Goal: Task Accomplishment & Management: Complete application form

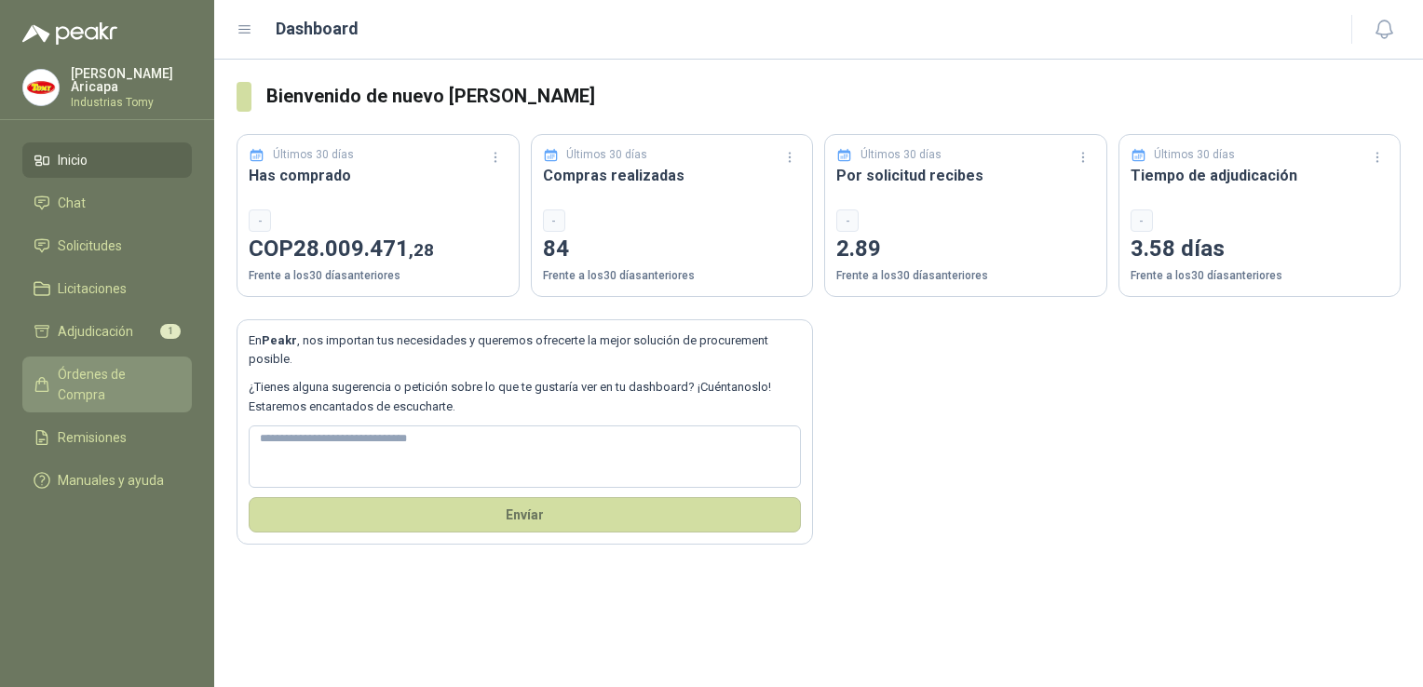
click at [76, 372] on span "Órdenes de Compra" at bounding box center [116, 384] width 116 height 41
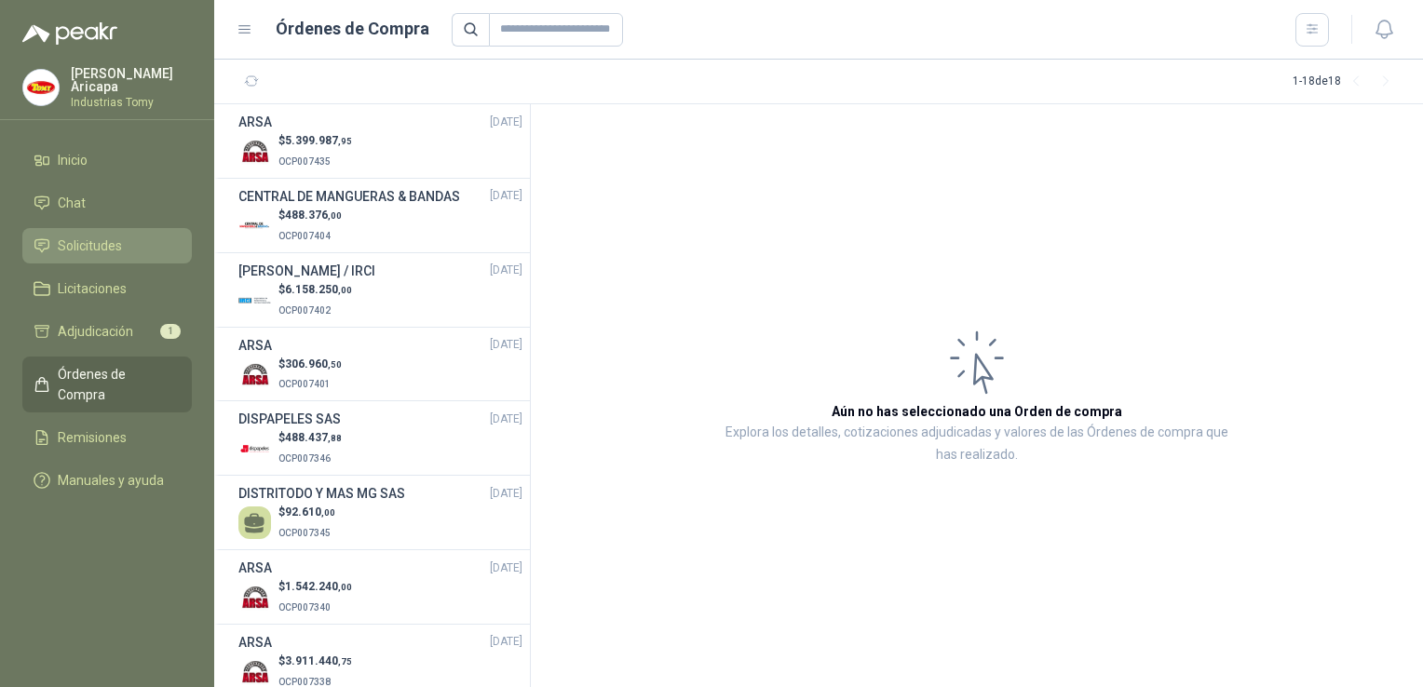
click at [81, 236] on span "Solicitudes" at bounding box center [90, 246] width 64 height 20
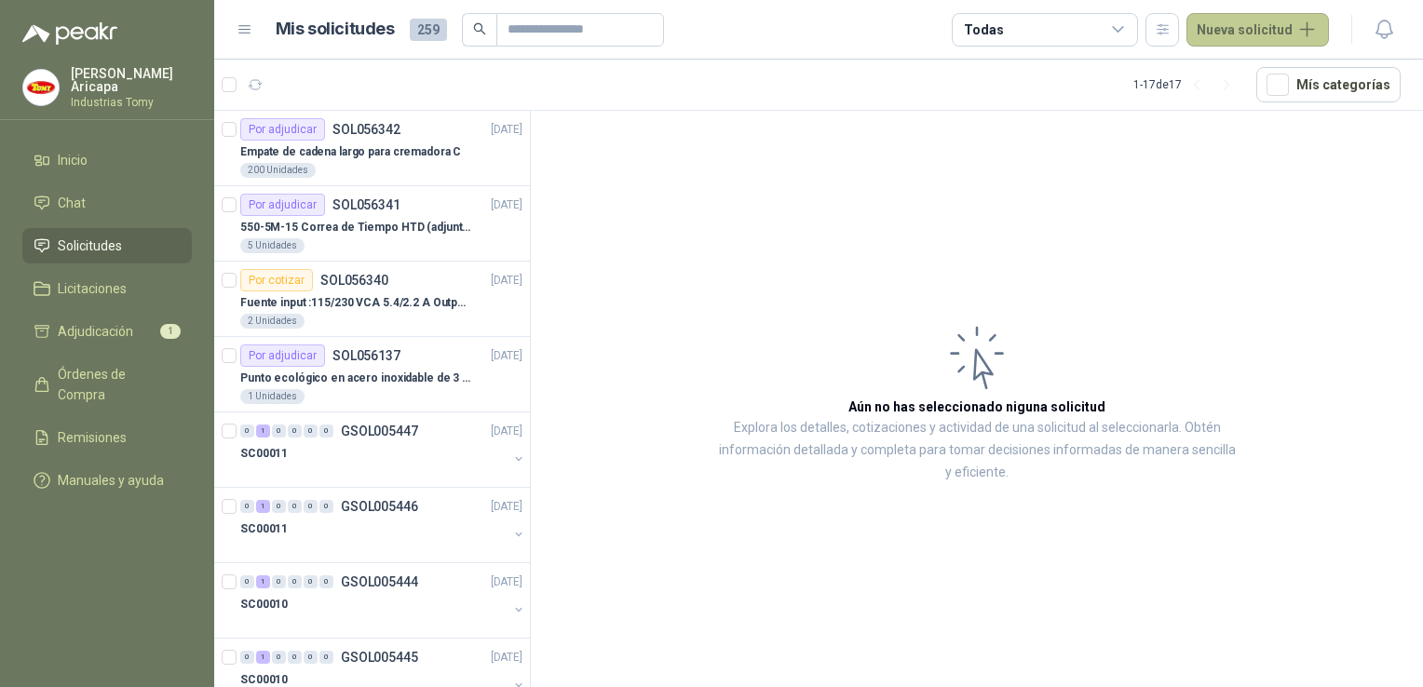
click at [1245, 32] on button "Nueva solicitud" at bounding box center [1257, 30] width 142 height 34
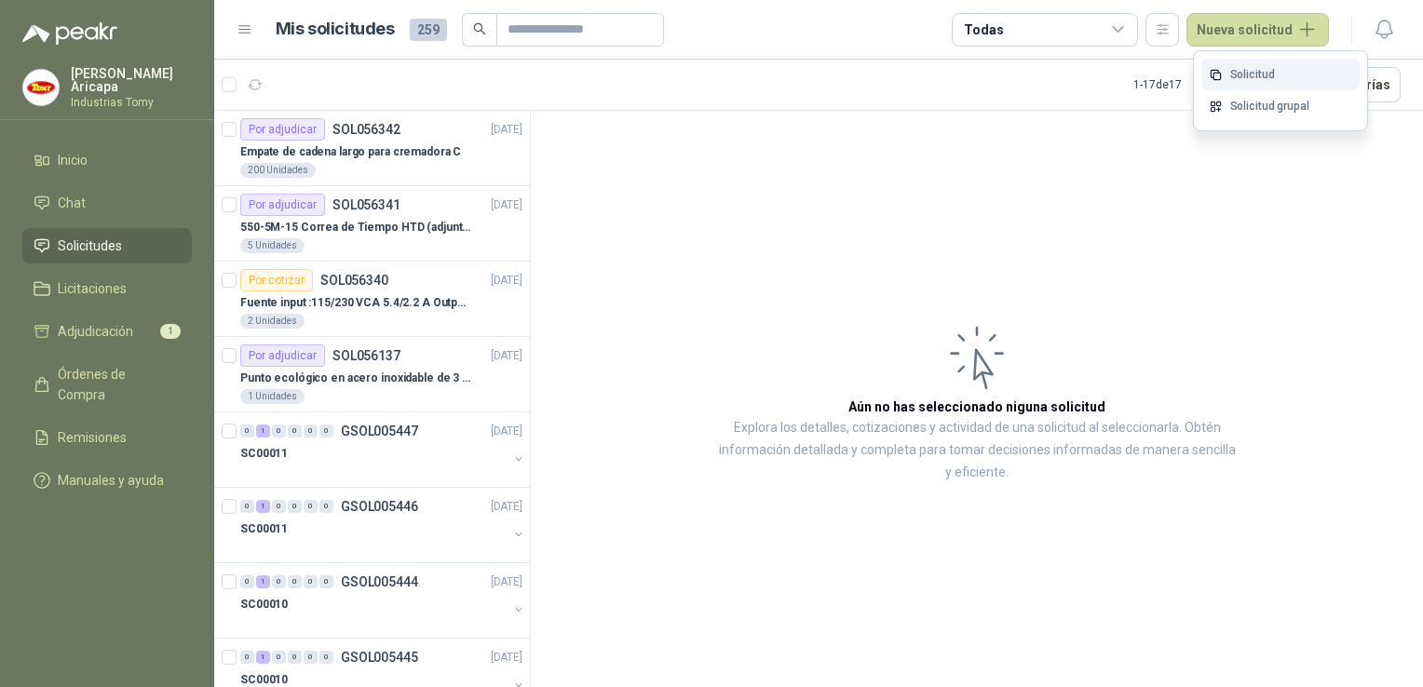
click at [1248, 71] on link "Solicitud" at bounding box center [1280, 75] width 158 height 33
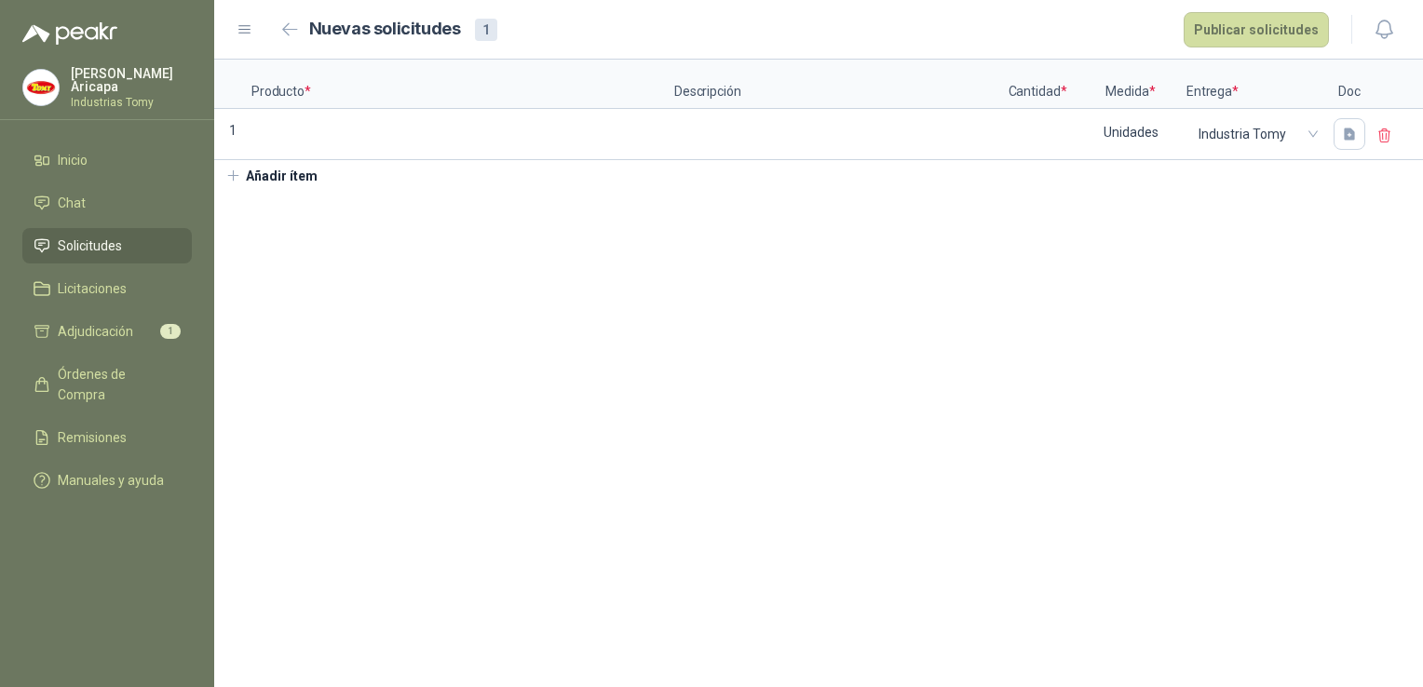
click at [472, 345] on section "Producto * Descripción Cantidad * Medida * Entrega * Doc 1 Unidades Industria T…" at bounding box center [818, 374] width 1209 height 628
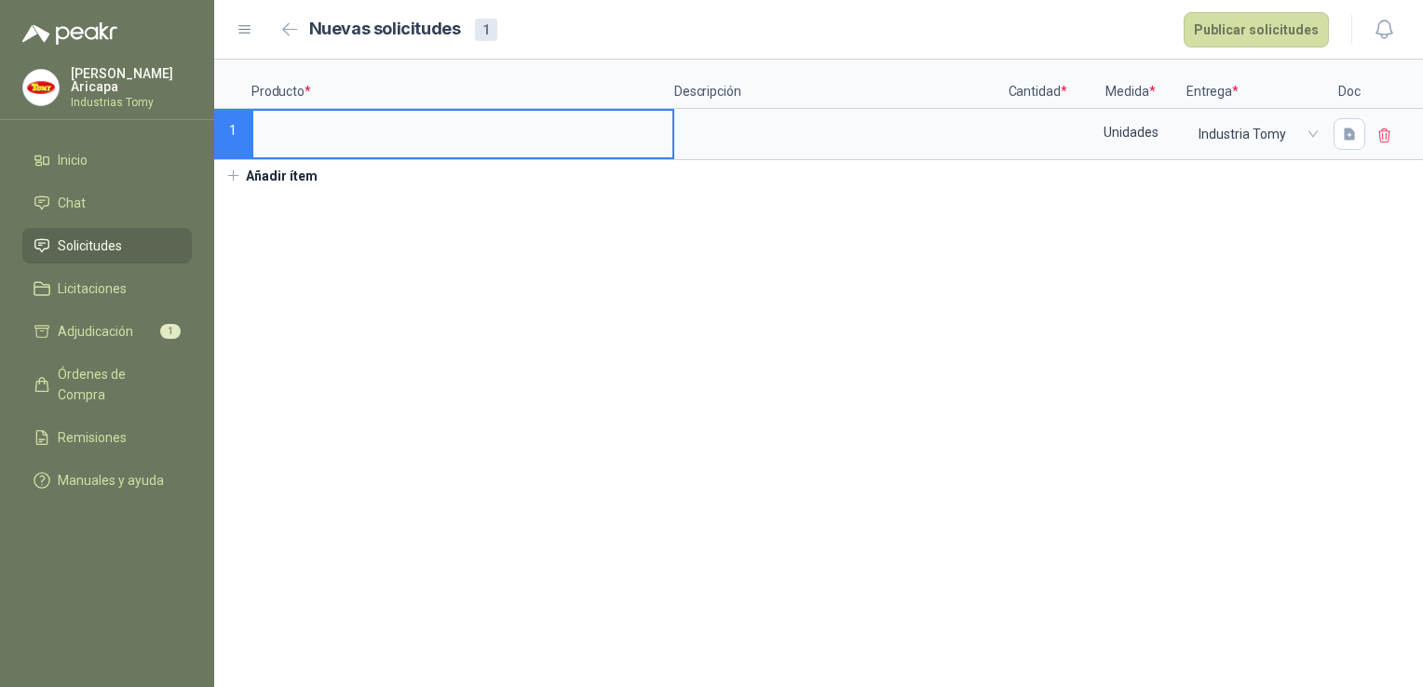
click at [328, 127] on input at bounding box center [462, 129] width 419 height 36
type input "**********"
